Goal: Answer question/provide support: Share knowledge or assist other users

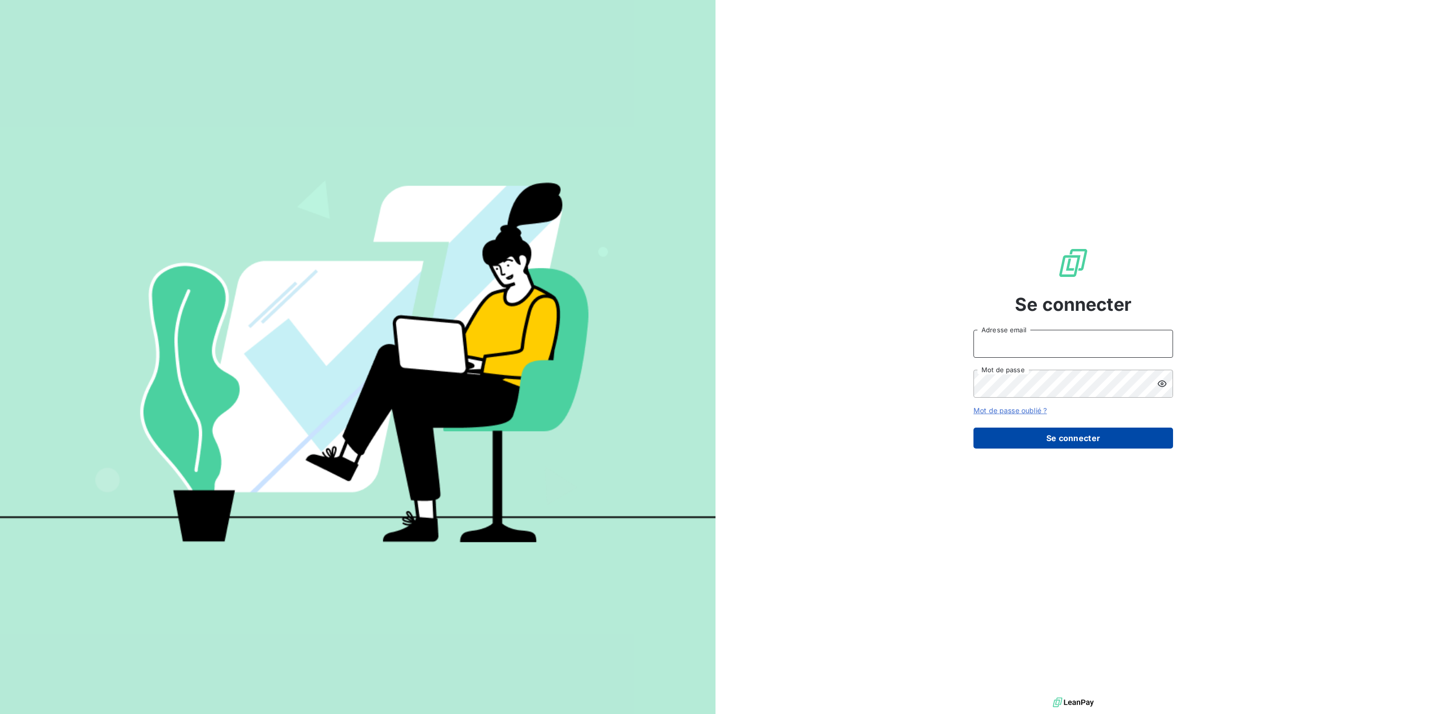
type input "[PERSON_NAME][EMAIL_ADDRESS][DOMAIN_NAME]"
click at [1011, 444] on button "Se connecter" at bounding box center [1074, 438] width 200 height 21
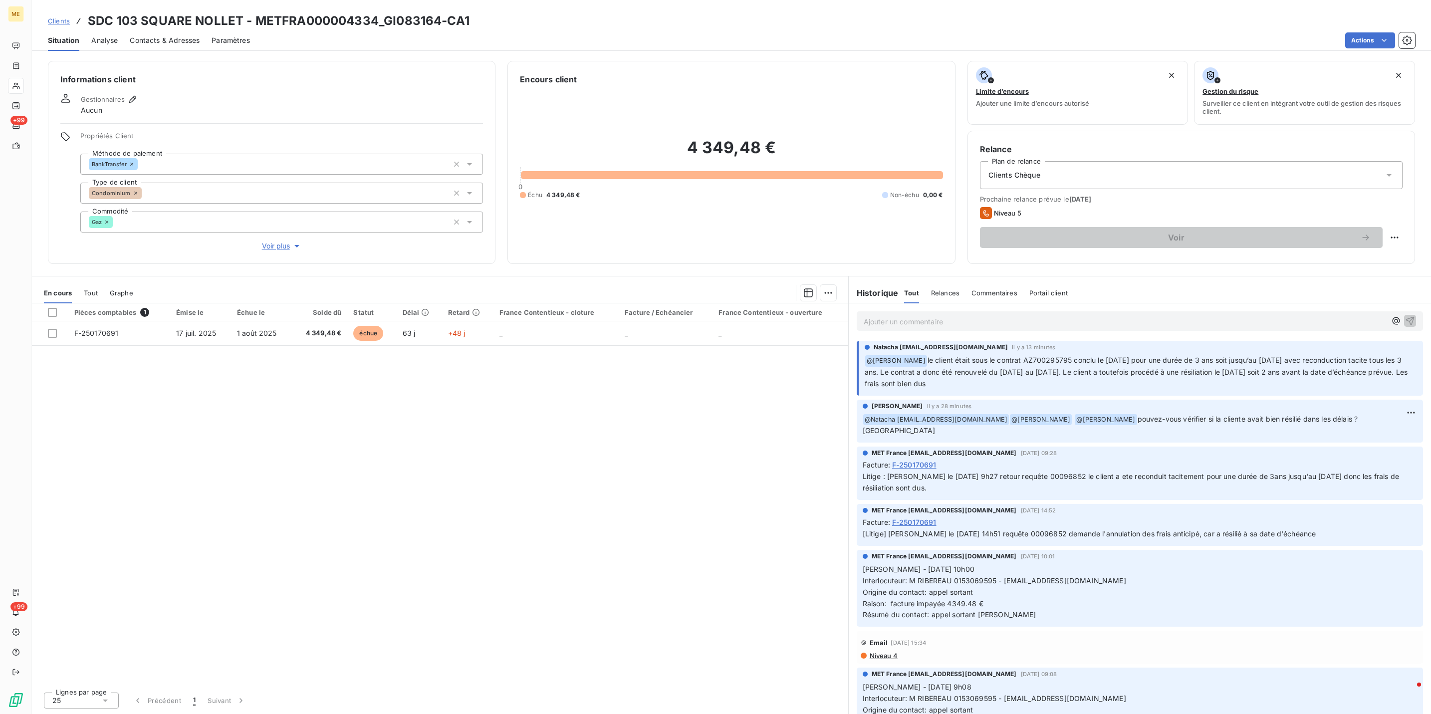
click at [1077, 364] on span "le client était sous le contrat AZ700295795 conclu le [DATE] pour une durée de …" at bounding box center [1137, 372] width 545 height 32
click at [1047, 323] on p "Ajouter un commentaire ﻿" at bounding box center [1125, 321] width 523 height 12
click at [1405, 321] on icon "button" at bounding box center [1410, 320] width 10 height 10
